Goal: Task Accomplishment & Management: Use online tool/utility

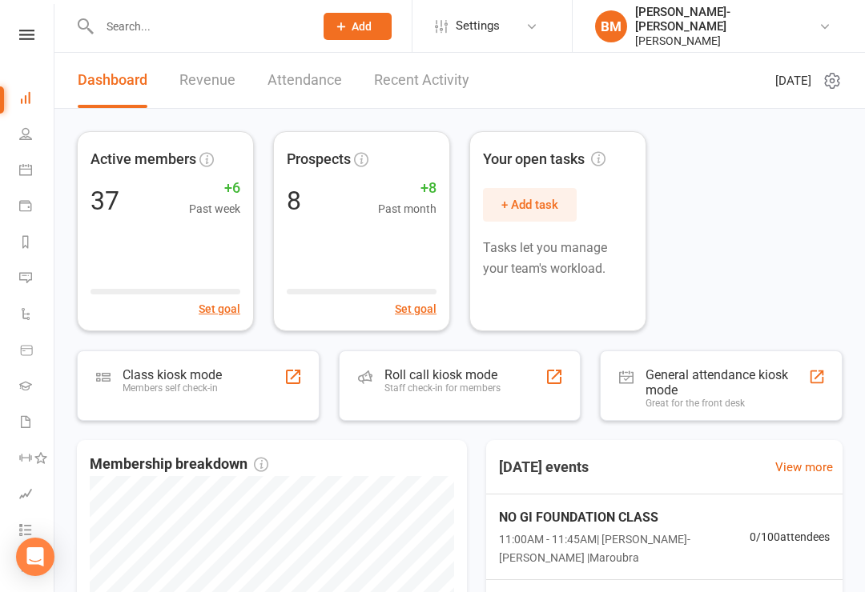
click at [831, 25] on link "BM Braddah Jiu-[PERSON_NAME] [PERSON_NAME]" at bounding box center [717, 26] width 244 height 43
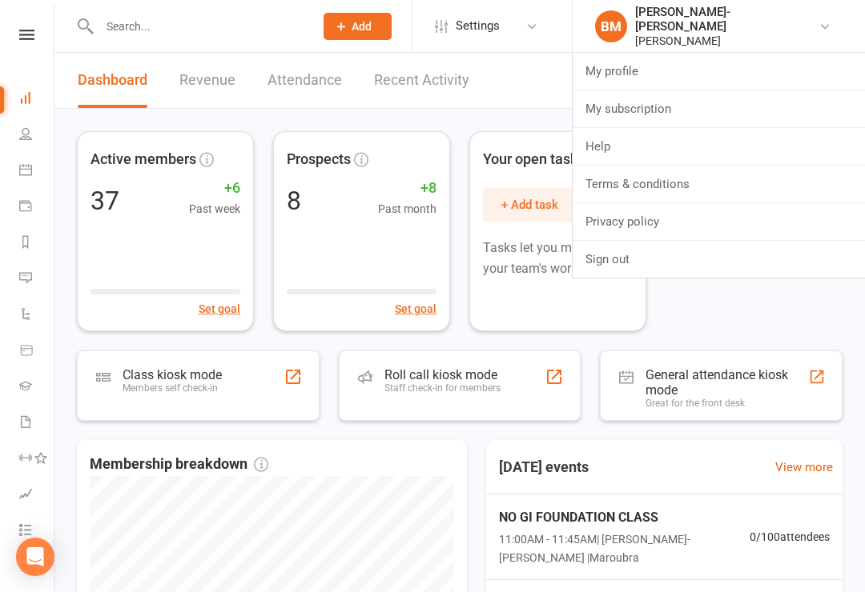
click at [674, 269] on link "Sign out" at bounding box center [718, 259] width 292 height 37
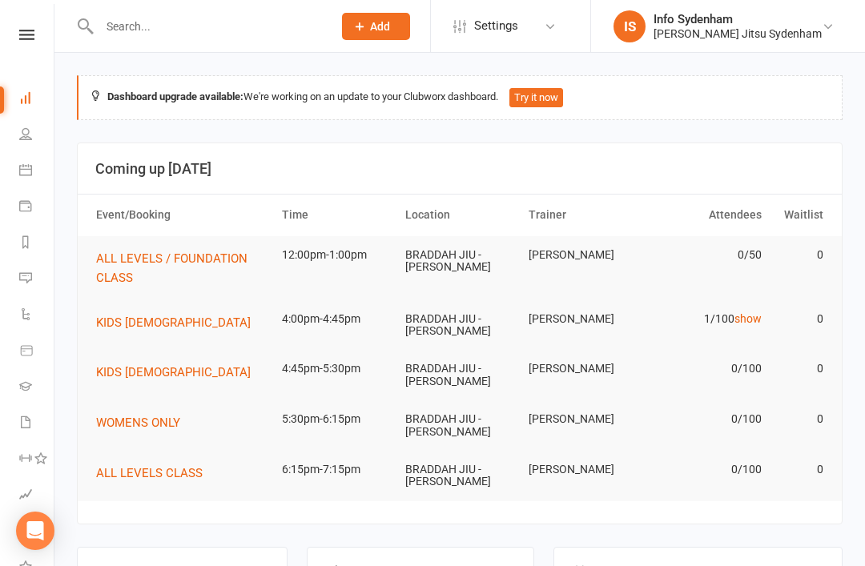
click at [26, 38] on icon at bounding box center [26, 35] width 15 height 10
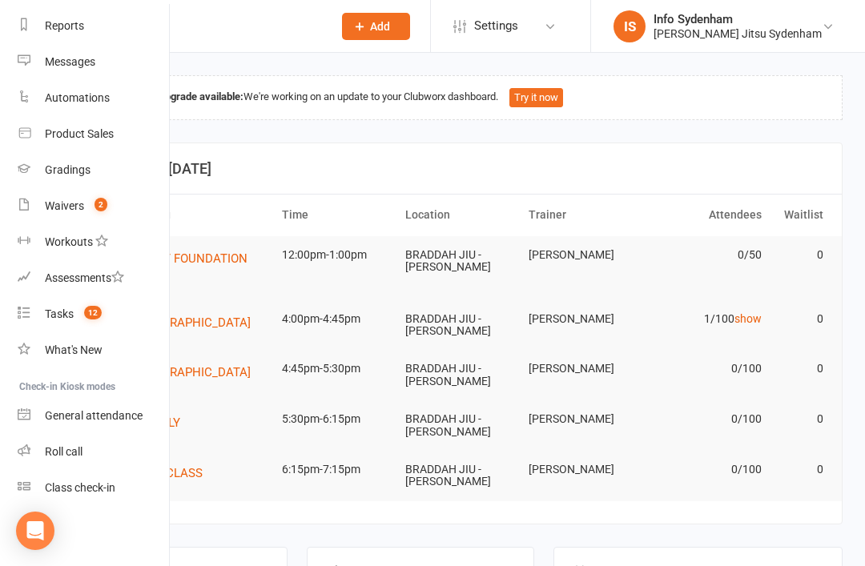
scroll to position [204, 2]
click at [106, 484] on div "Class check-in" at bounding box center [80, 487] width 70 height 13
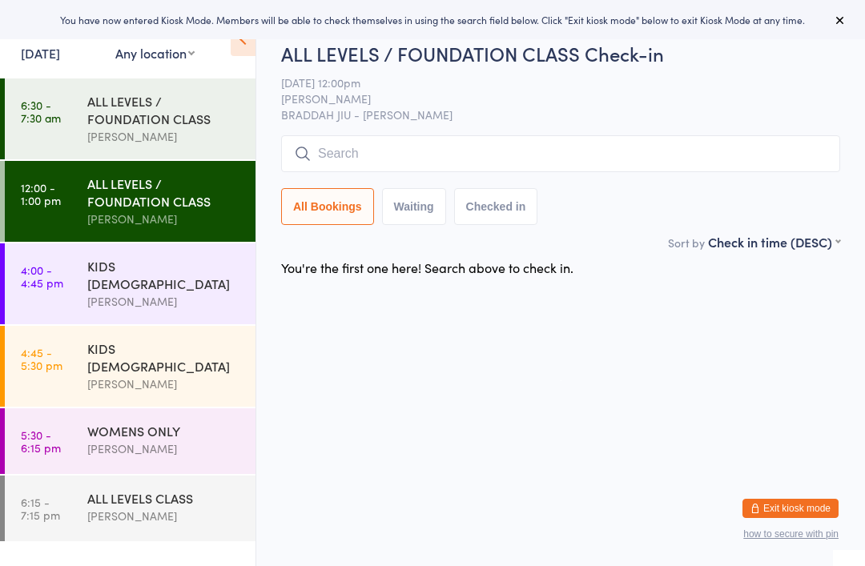
click at [143, 111] on div "ALL LEVELS / FOUNDATION CLASS" at bounding box center [164, 109] width 155 height 35
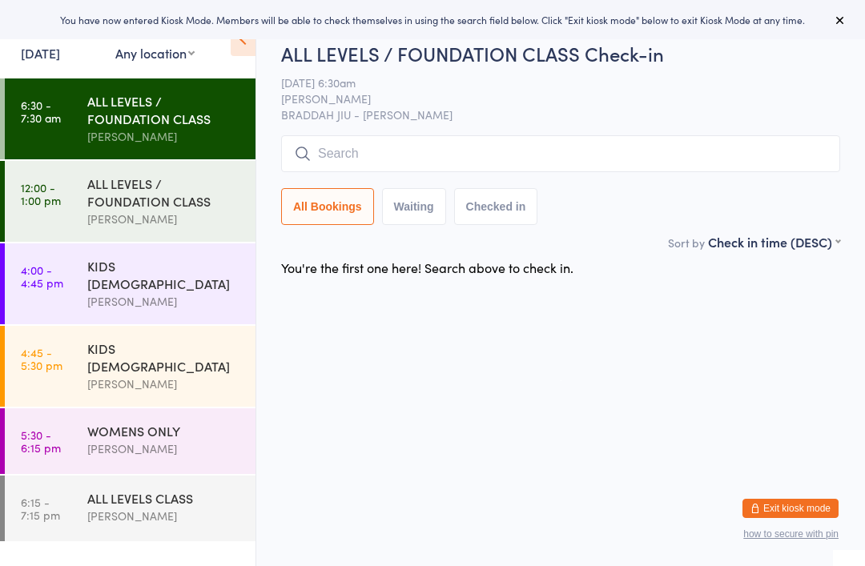
click at [176, 209] on div "ALL LEVELS / FOUNDATION CLASS" at bounding box center [164, 192] width 155 height 35
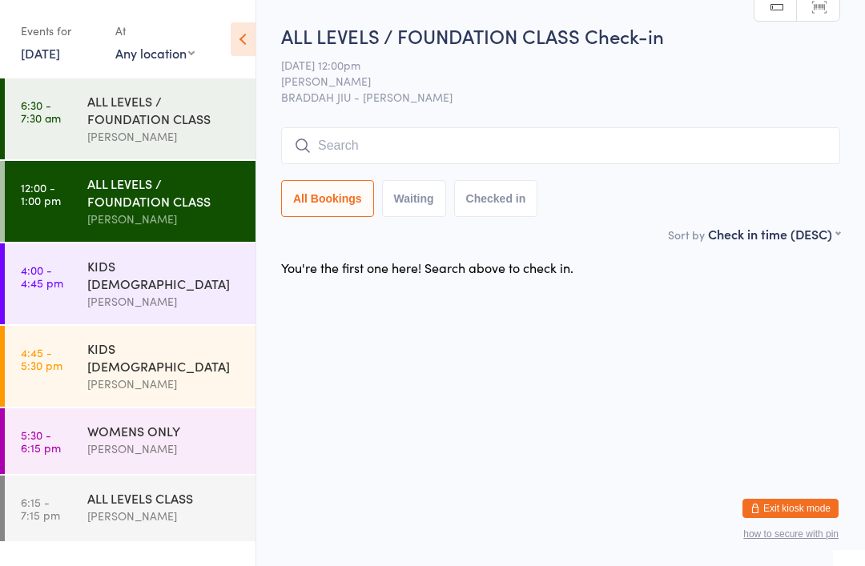
click at [340, 134] on input "search" at bounding box center [560, 145] width 559 height 37
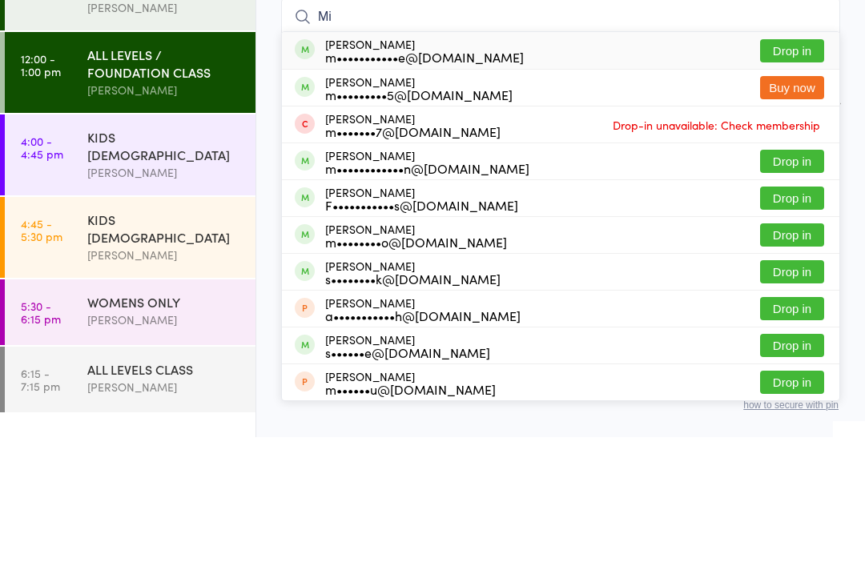
type input "M"
type input "Mich"
click at [367, 217] on div "m•••••••••5@gmail.com" at bounding box center [418, 223] width 187 height 13
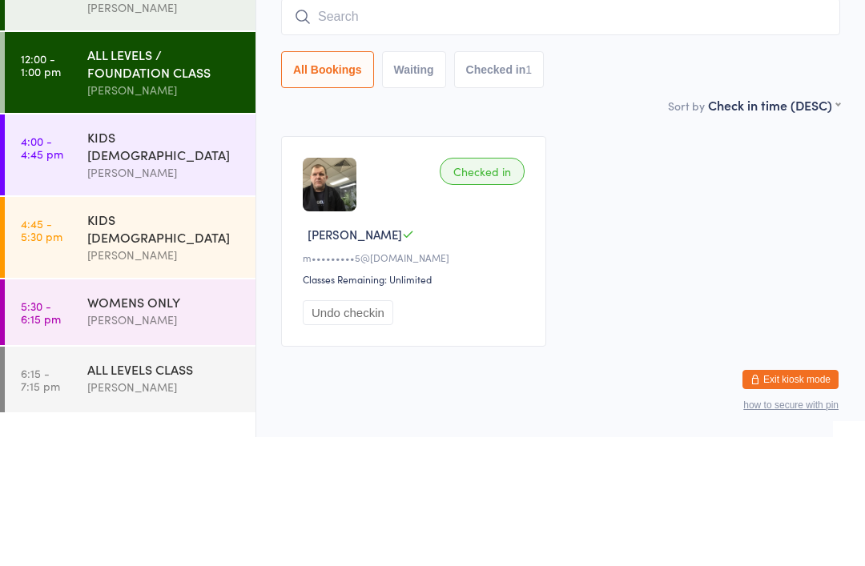
click at [61, 161] on link "12:00 - 1:00 pm ALL LEVELS / FOUNDATION CLASS Martin Melecchi" at bounding box center [130, 201] width 251 height 81
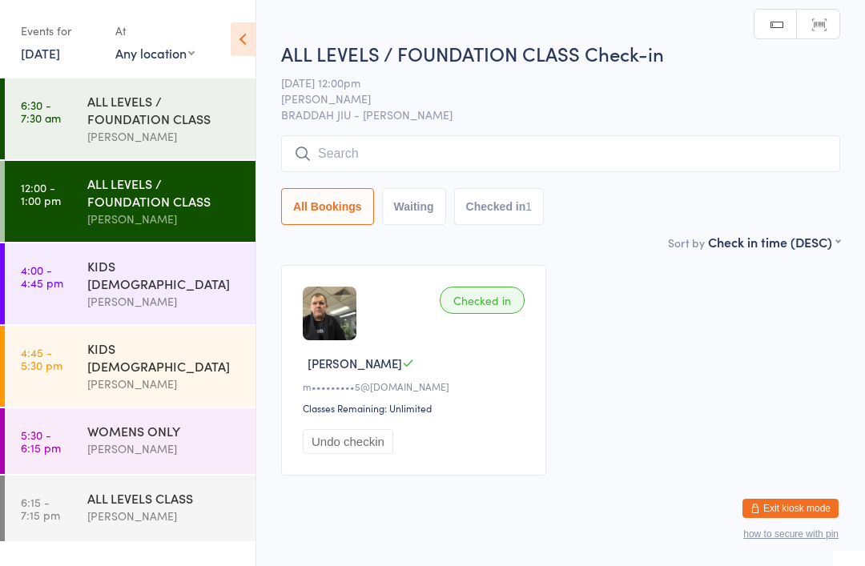
click at [629, 142] on input "search" at bounding box center [560, 153] width 559 height 37
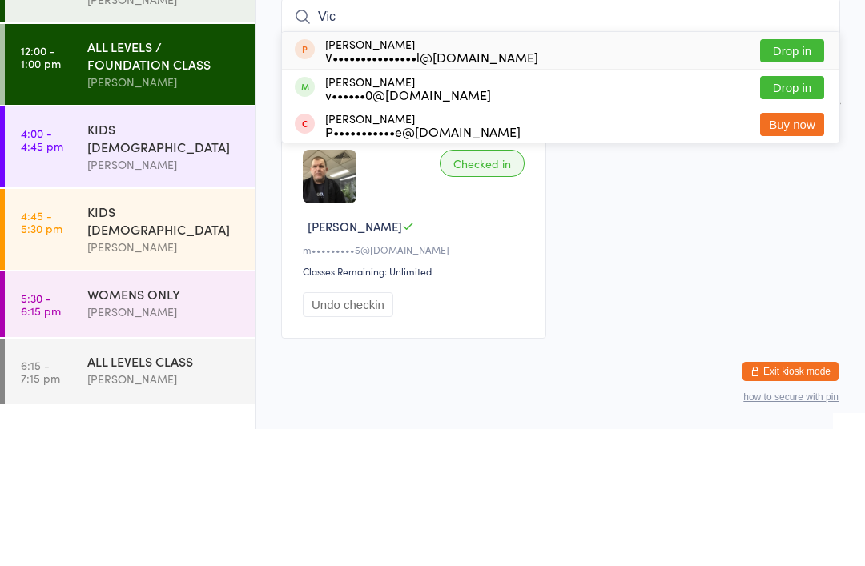
type input "Vic"
click at [803, 213] on button "Drop in" at bounding box center [792, 224] width 64 height 23
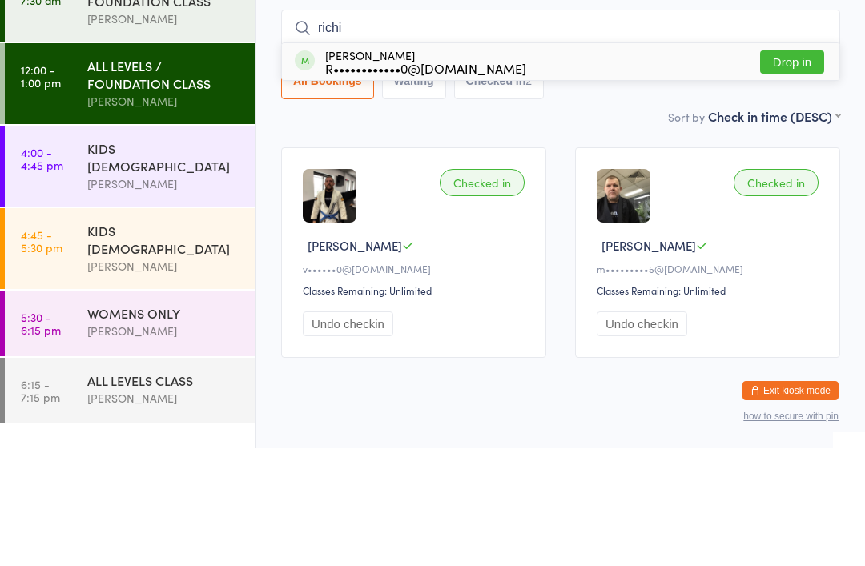
type input "richi"
click at [796, 168] on button "Drop in" at bounding box center [792, 179] width 64 height 23
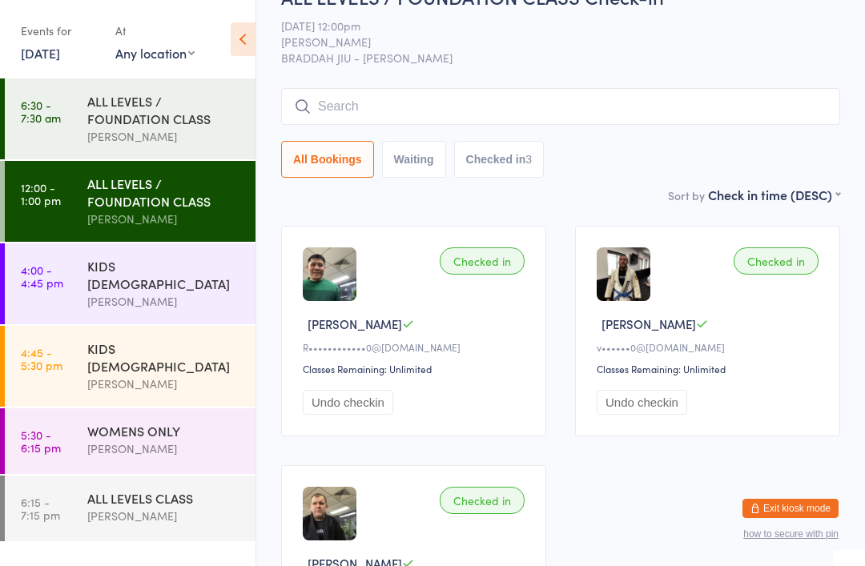
click at [496, 109] on input "search" at bounding box center [560, 106] width 559 height 37
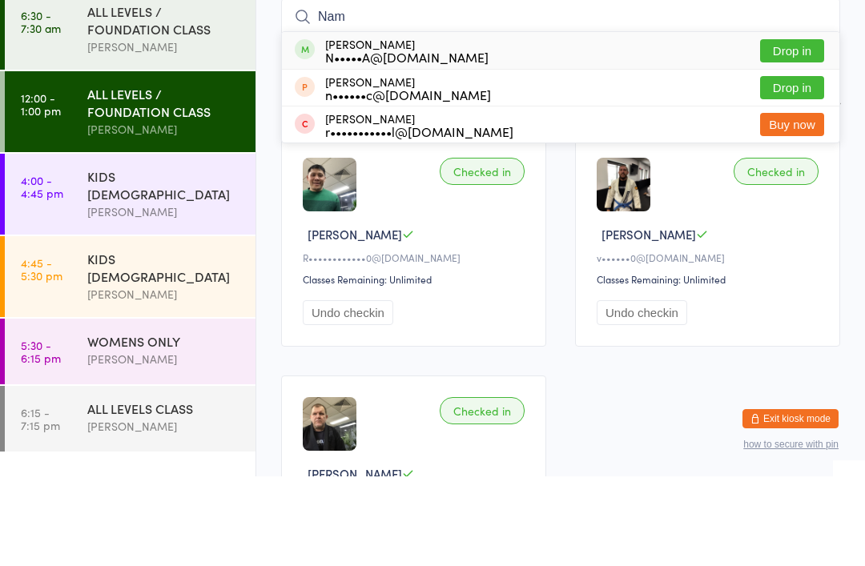
type input "Nam"
click at [794, 129] on button "Drop in" at bounding box center [792, 140] width 64 height 23
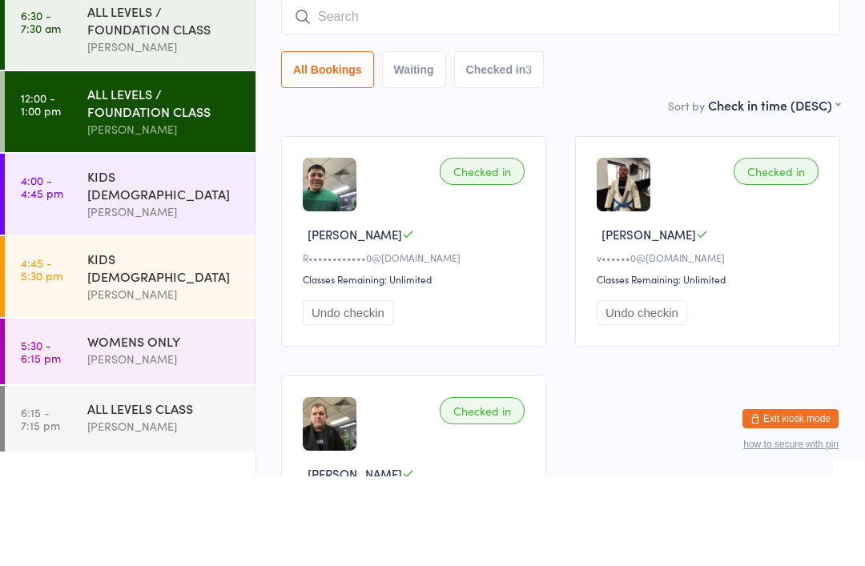
scroll to position [129, 0]
